Goal: Check status: Check status

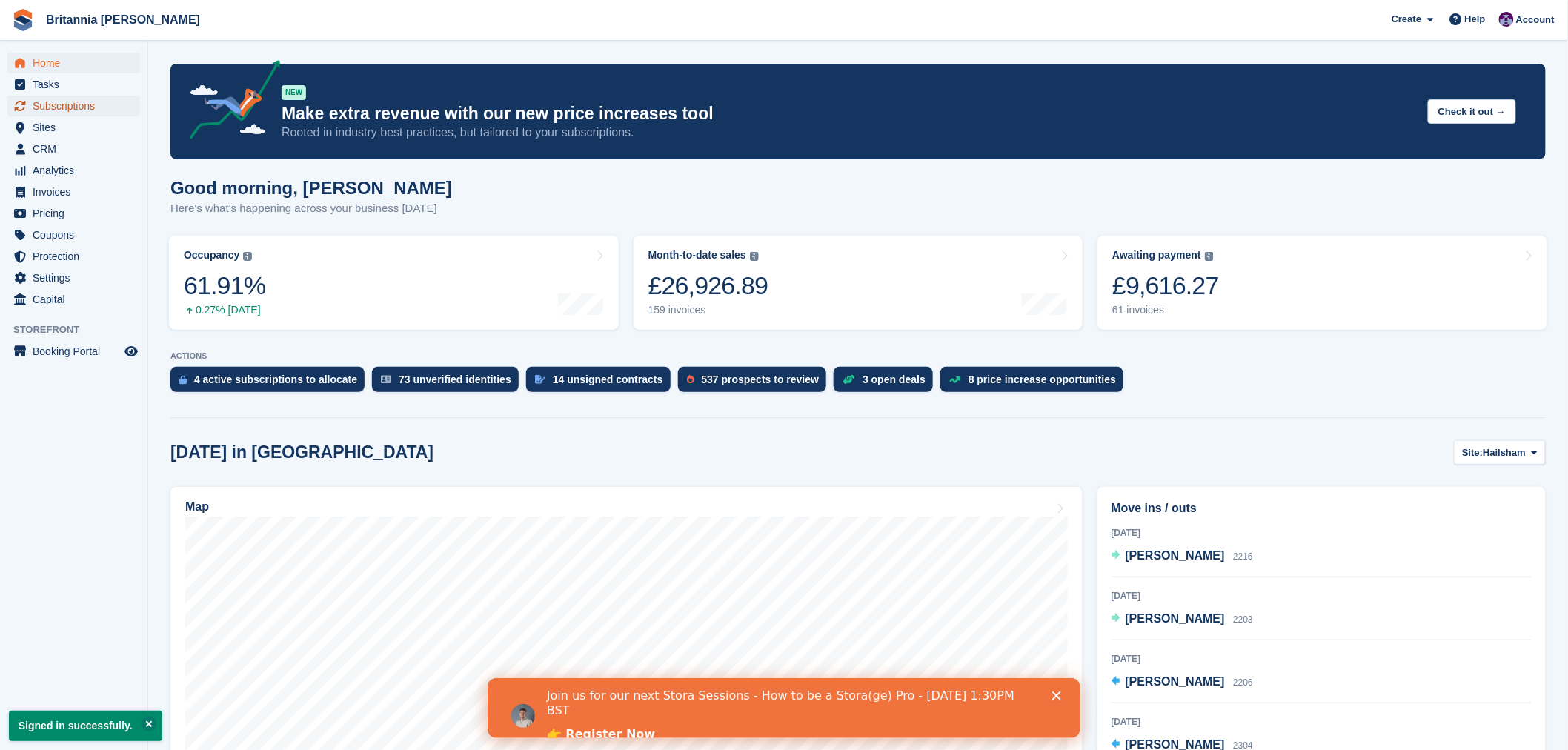
click at [42, 107] on span "Subscriptions" at bounding box center [77, 105] width 89 height 20
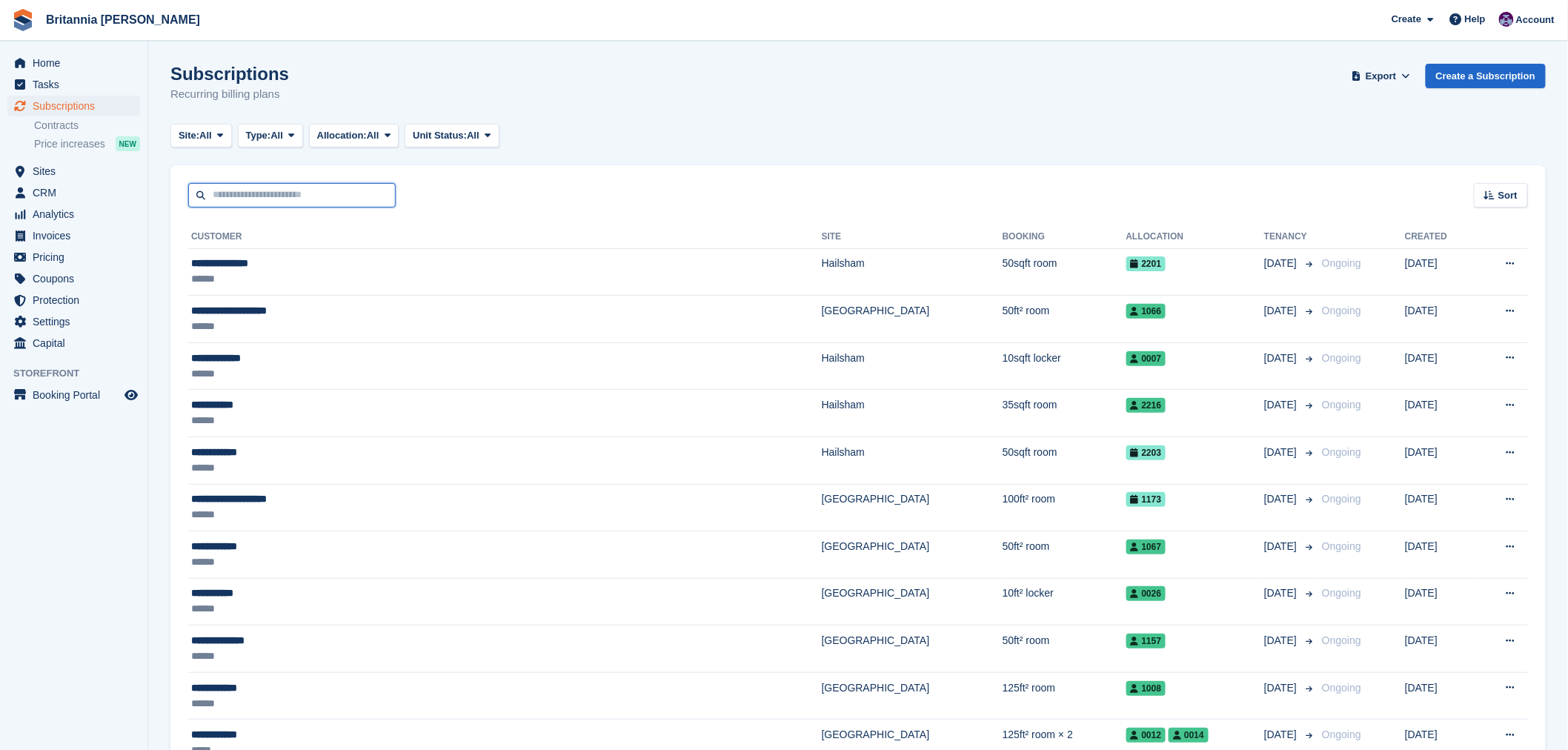
click at [301, 194] on input "text" at bounding box center [292, 195] width 208 height 24
type input "*******"
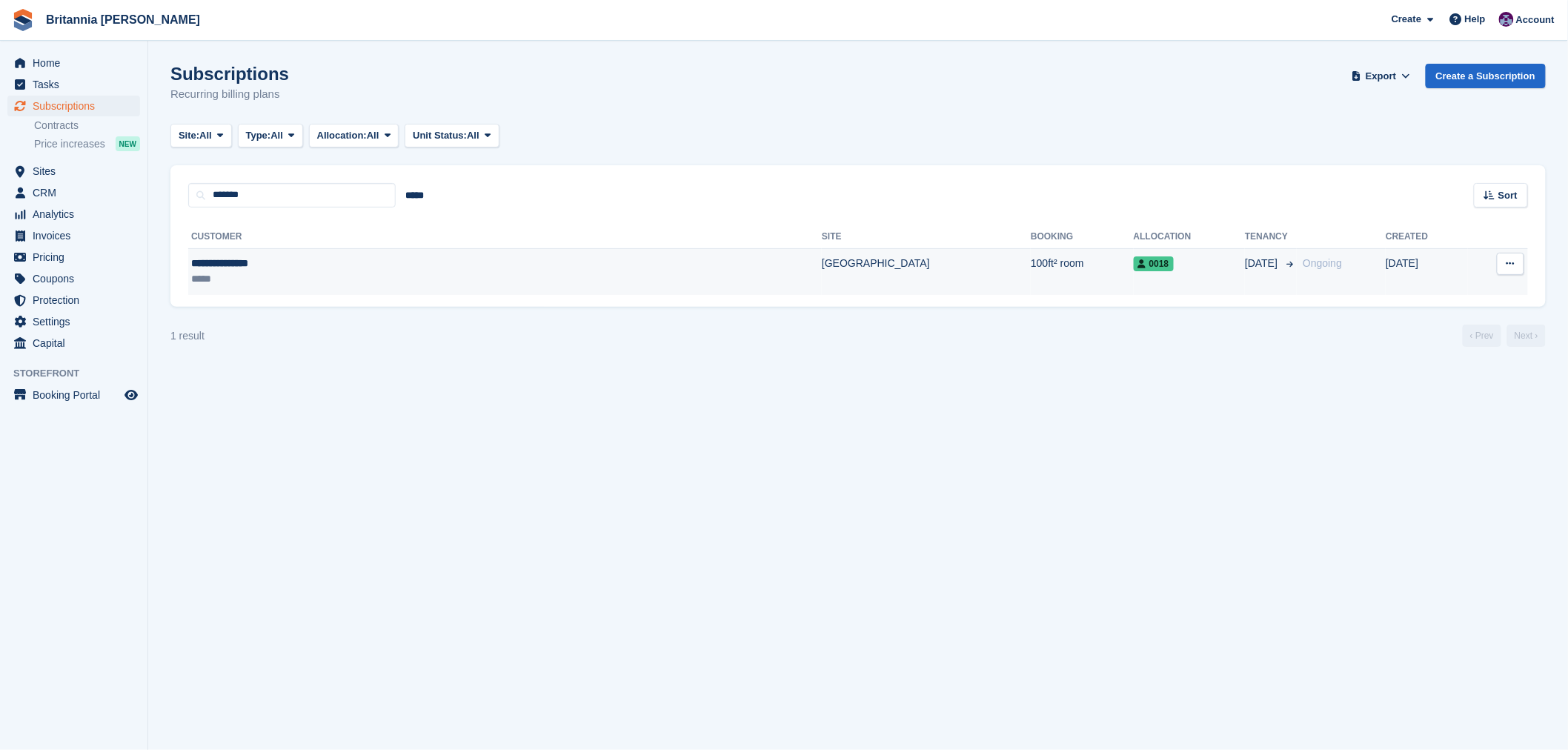
click at [1134, 278] on td "0018" at bounding box center [1190, 272] width 112 height 46
